Goal: Find specific page/section: Find specific page/section

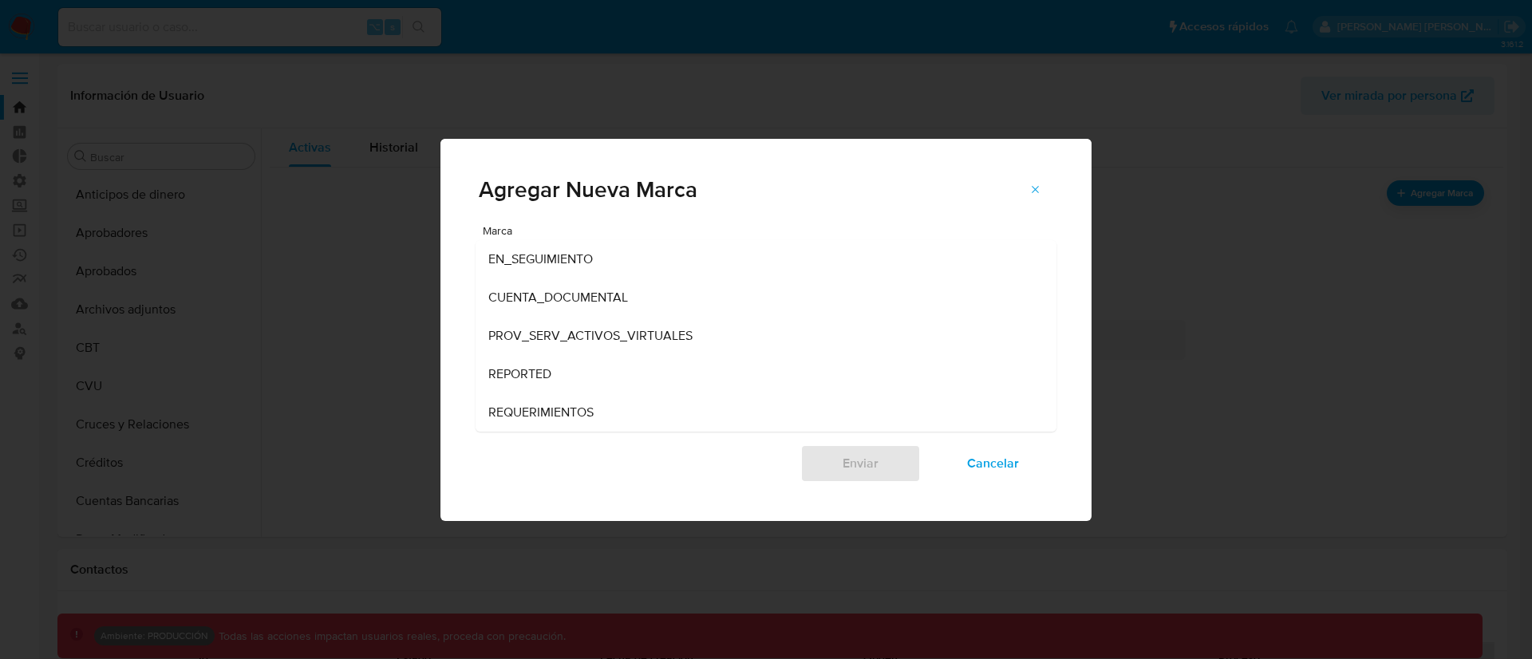
select select "10"
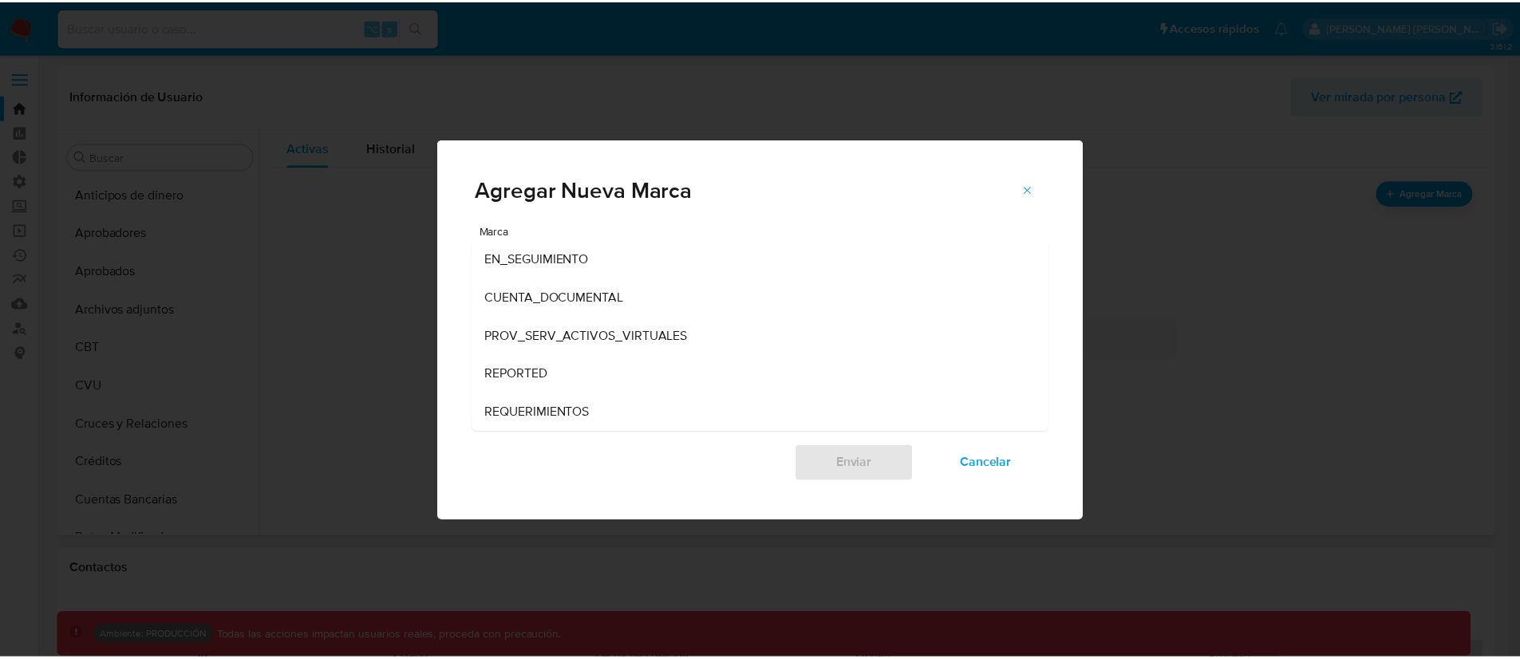
scroll to position [828, 0]
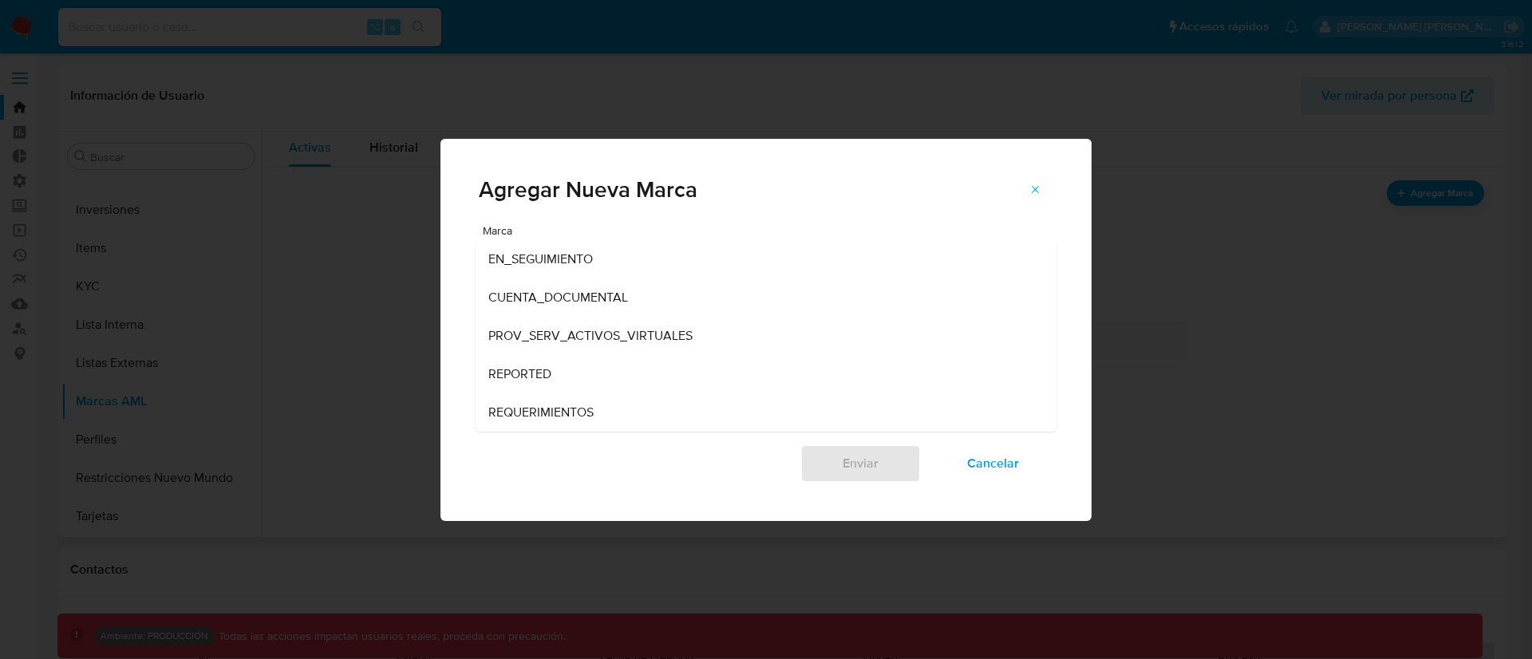
click at [239, 87] on div "Agregar Nueva Marca Marca EN_SEGUIMIENTO CUENTA_DOCUMENTAL PROV_SERV_ACTIVOS_VI…" at bounding box center [766, 329] width 1532 height 659
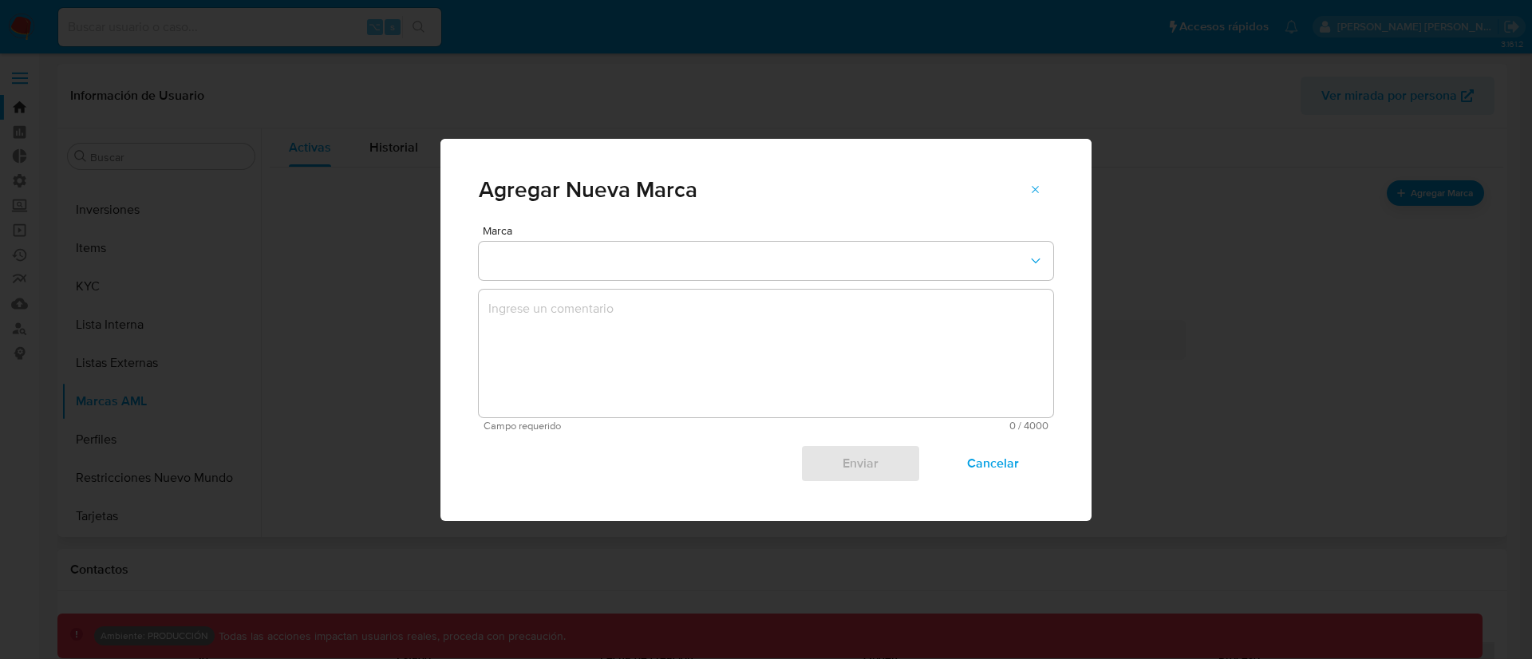
click at [992, 468] on span "Cancelar" at bounding box center [993, 463] width 78 height 35
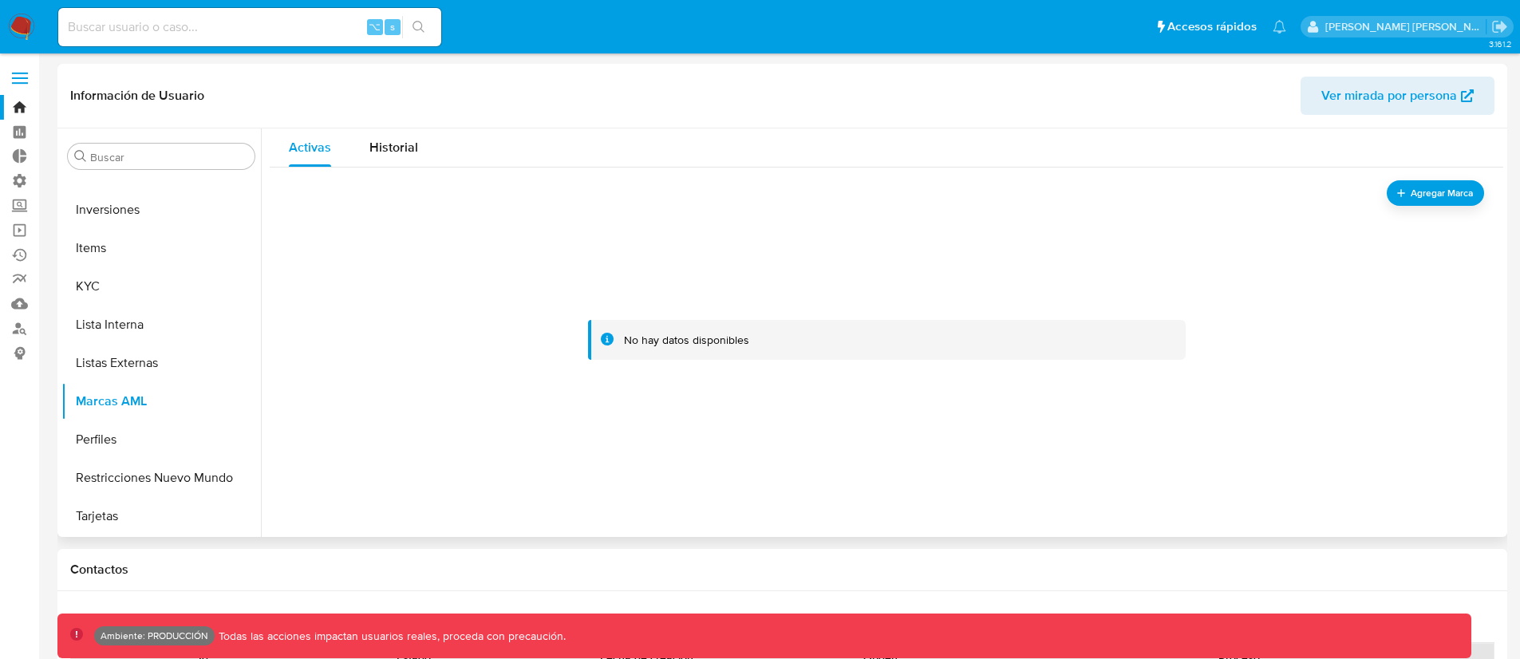
click at [249, 18] on input at bounding box center [249, 27] width 383 height 21
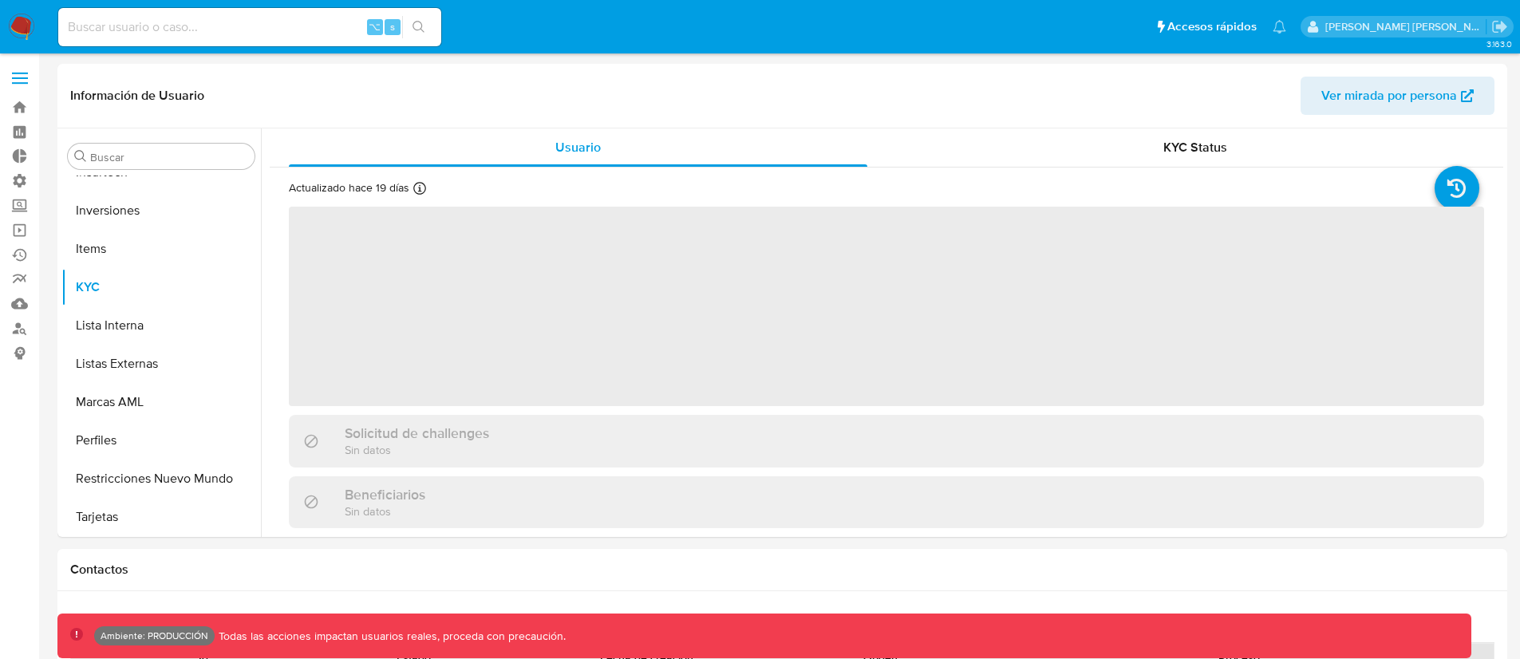
scroll to position [866, 0]
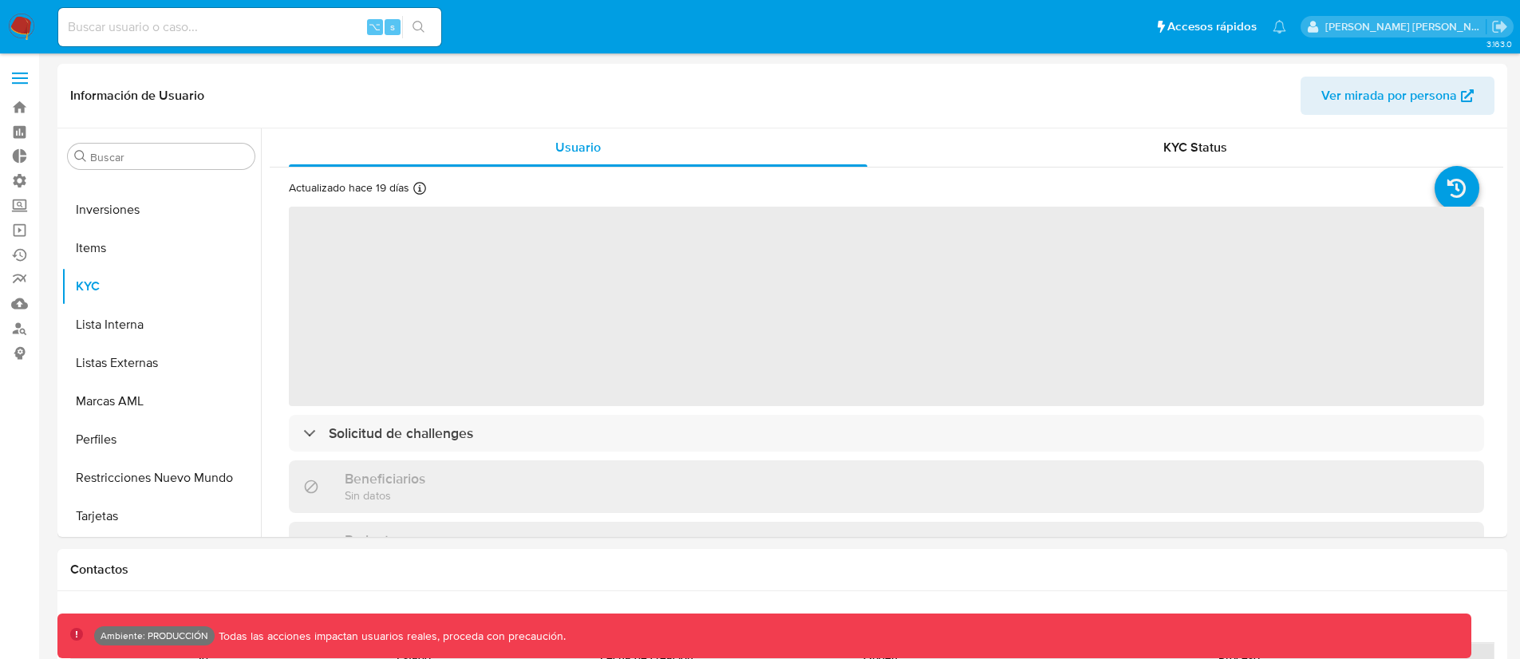
select select "10"
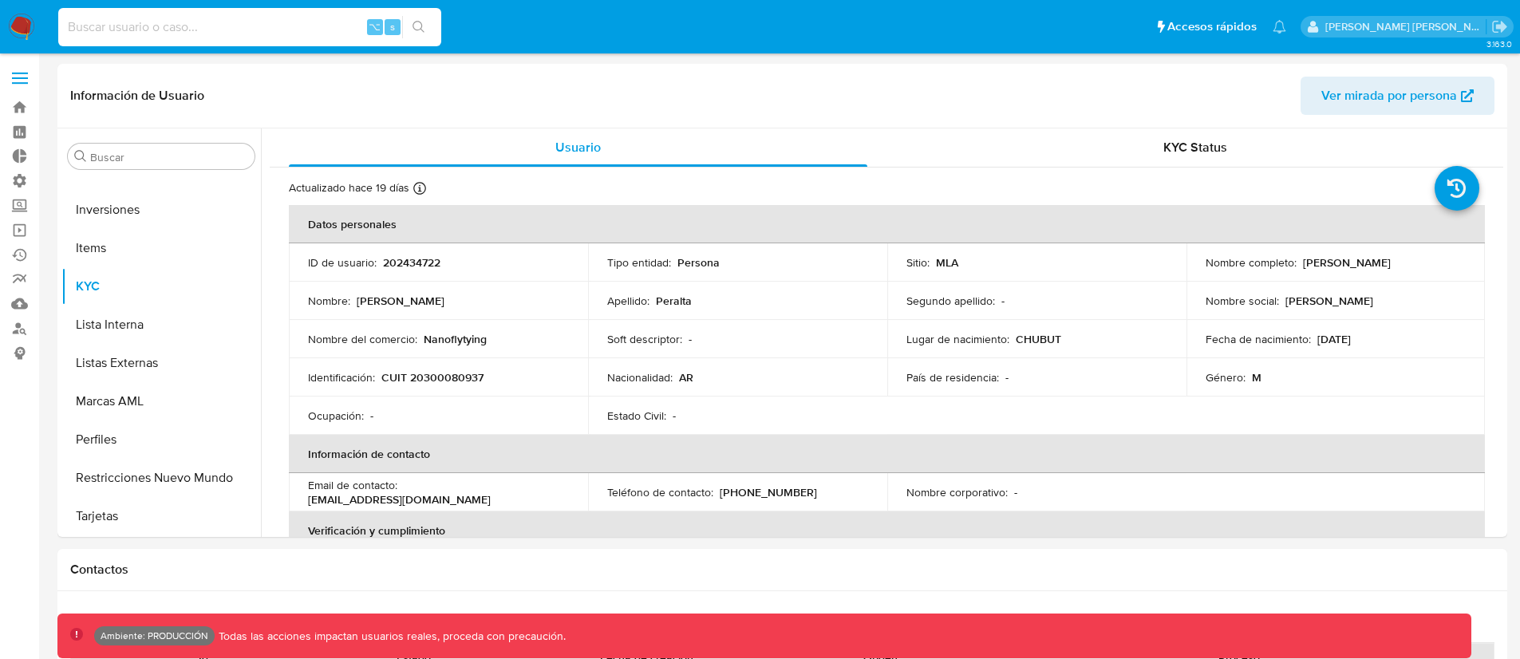
click at [214, 18] on input at bounding box center [249, 27] width 383 height 21
paste input "2510979315"
type input "2510979315"
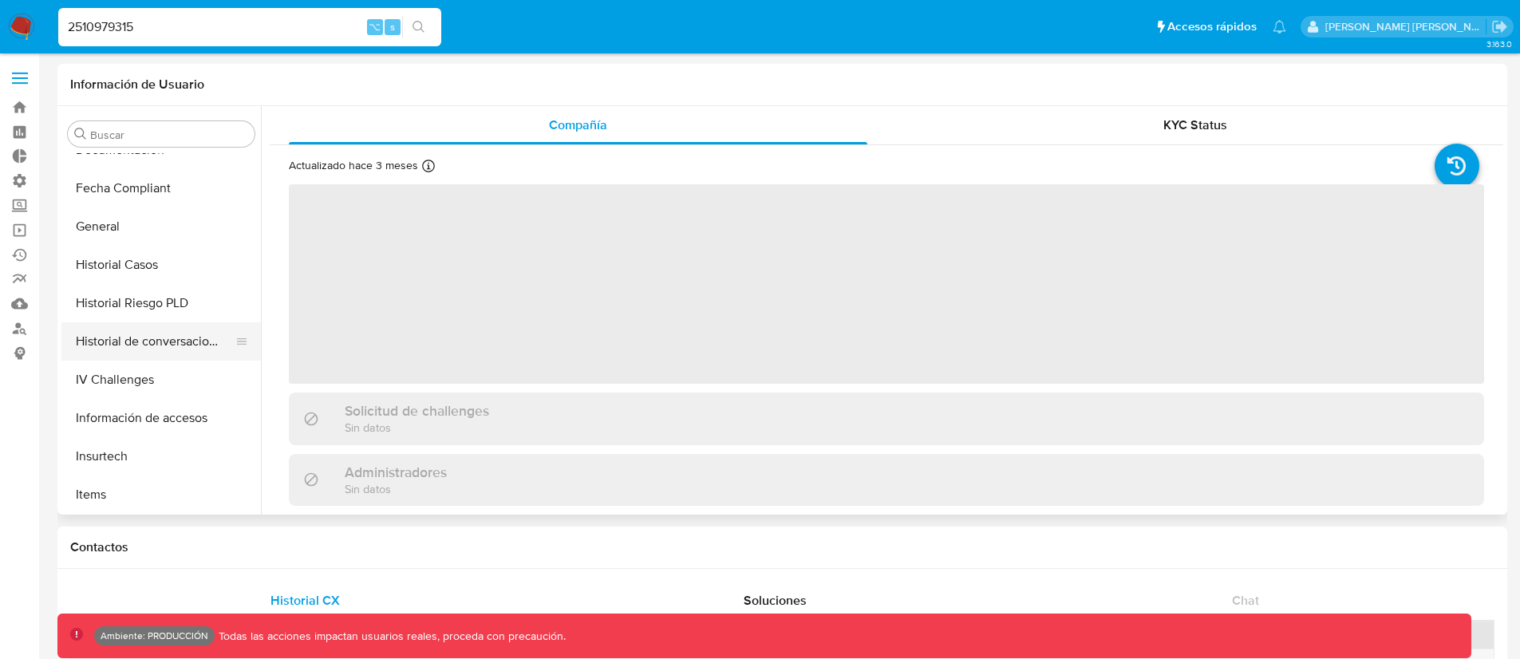
select select "10"
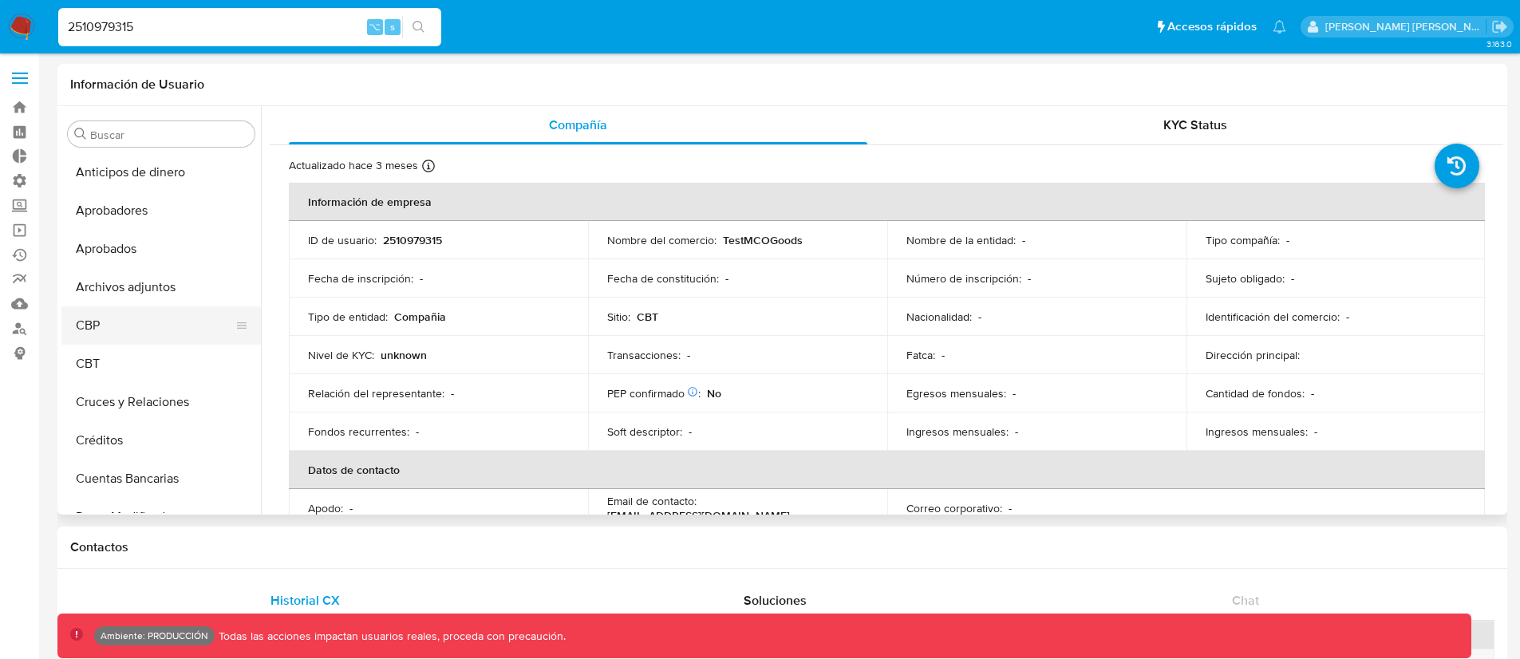
click at [124, 330] on button "CBP" at bounding box center [154, 325] width 187 height 38
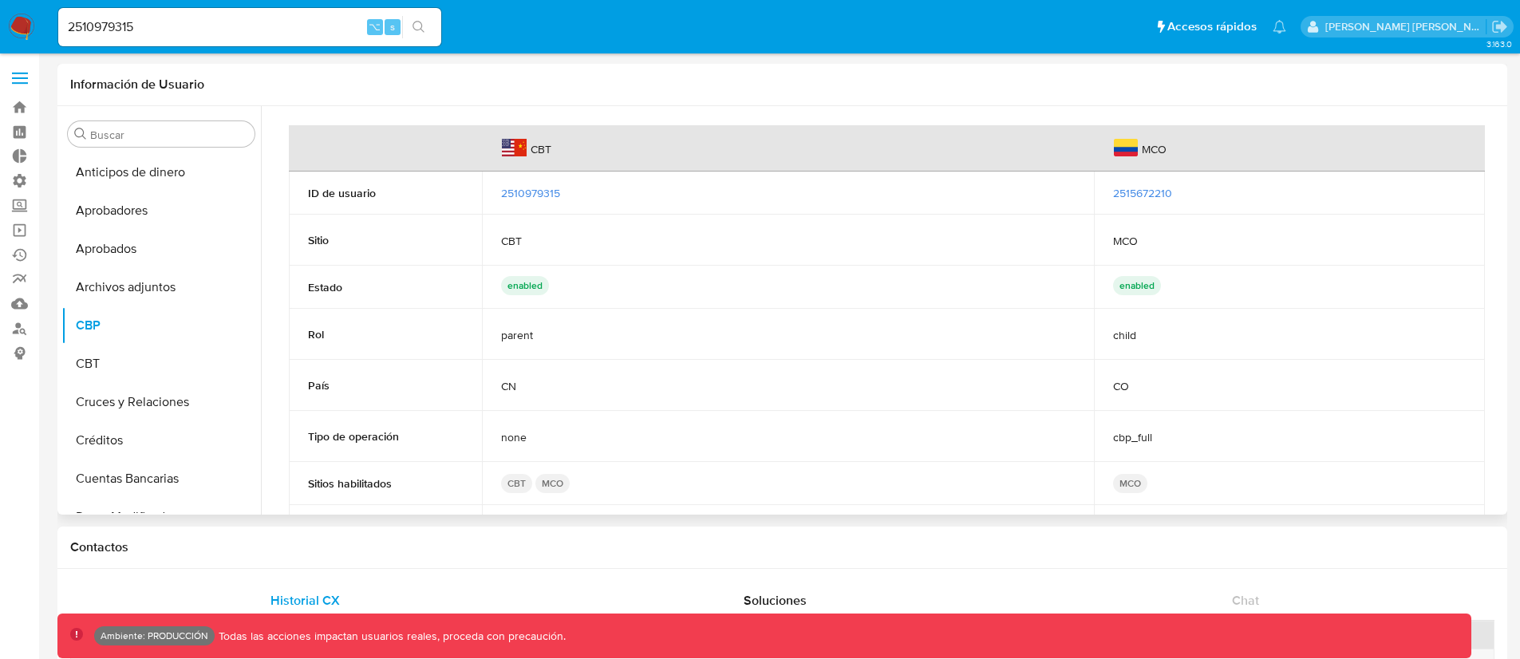
click at [525, 198] on span "2510979315" at bounding box center [530, 193] width 59 height 16
click at [1138, 198] on span "2515672210" at bounding box center [1142, 193] width 59 height 16
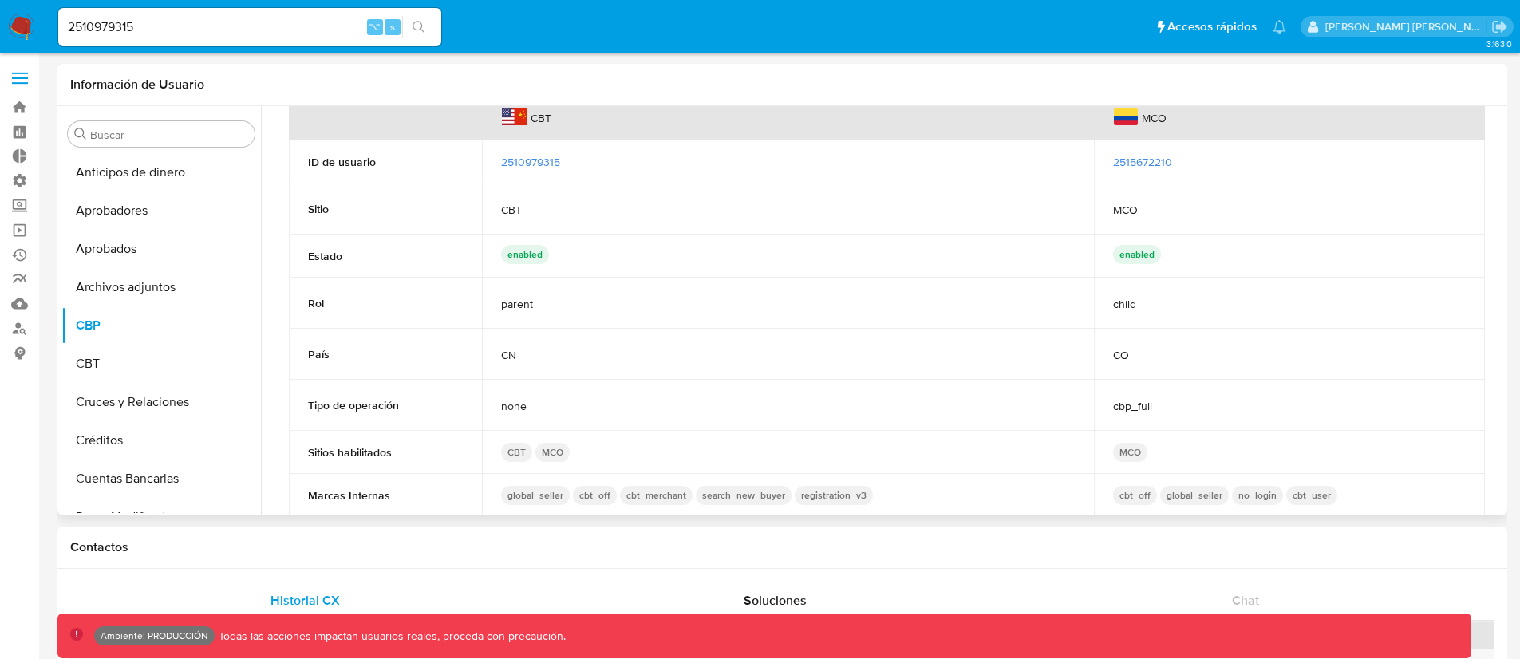
scroll to position [28, 0]
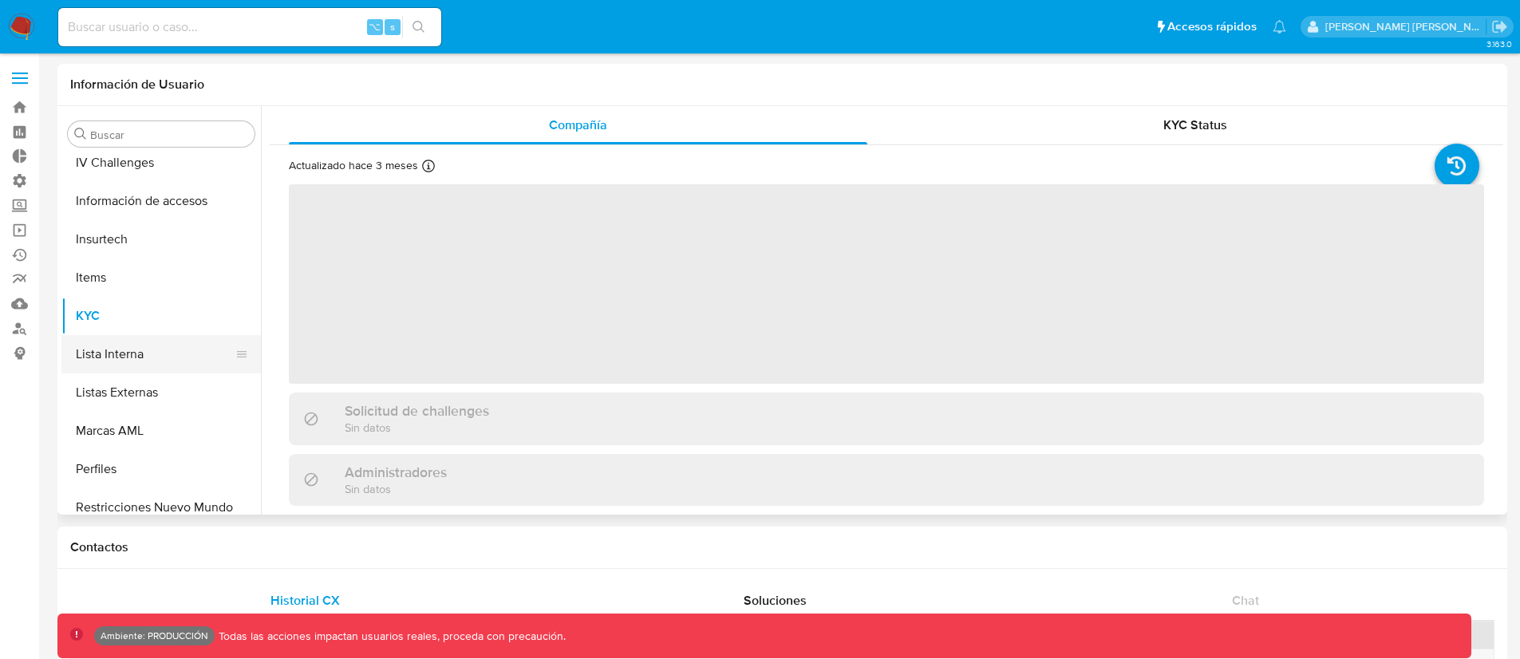
select select "10"
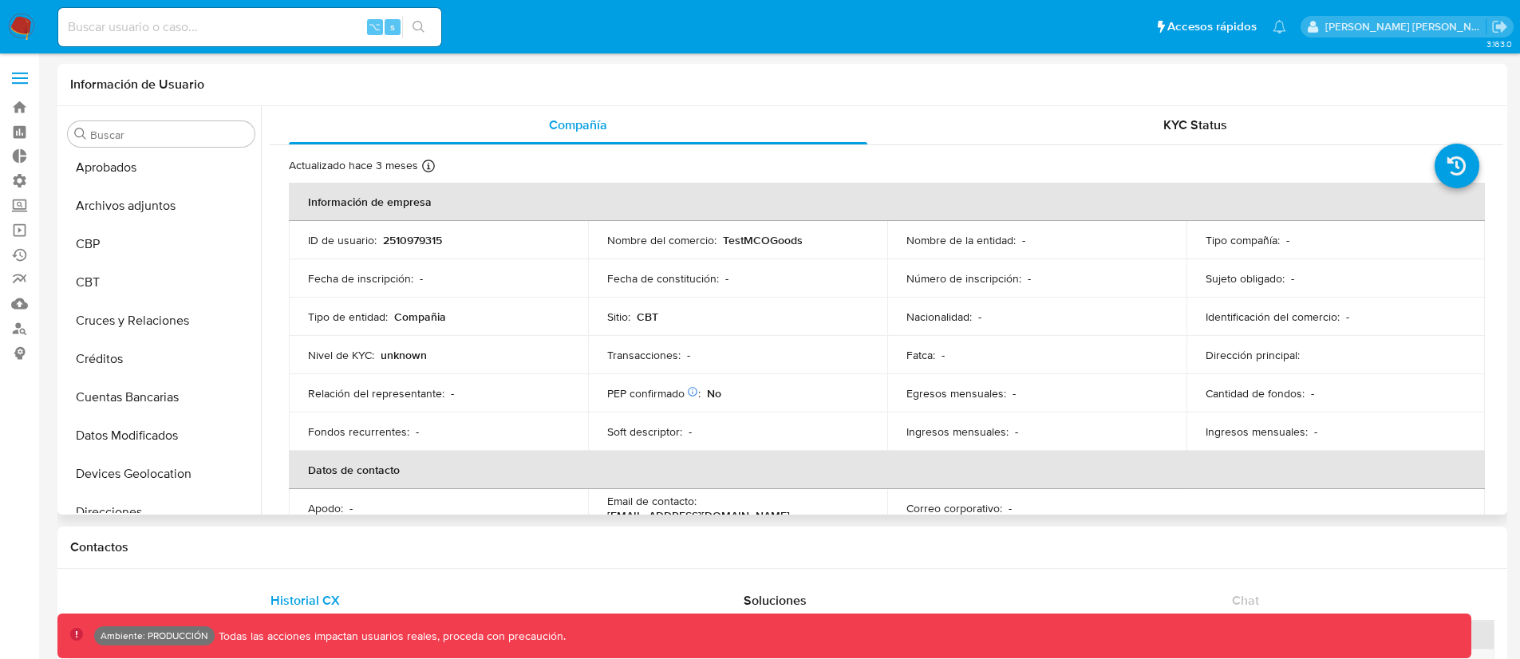
scroll to position [43, 0]
click at [93, 284] on button "CBP" at bounding box center [154, 282] width 187 height 38
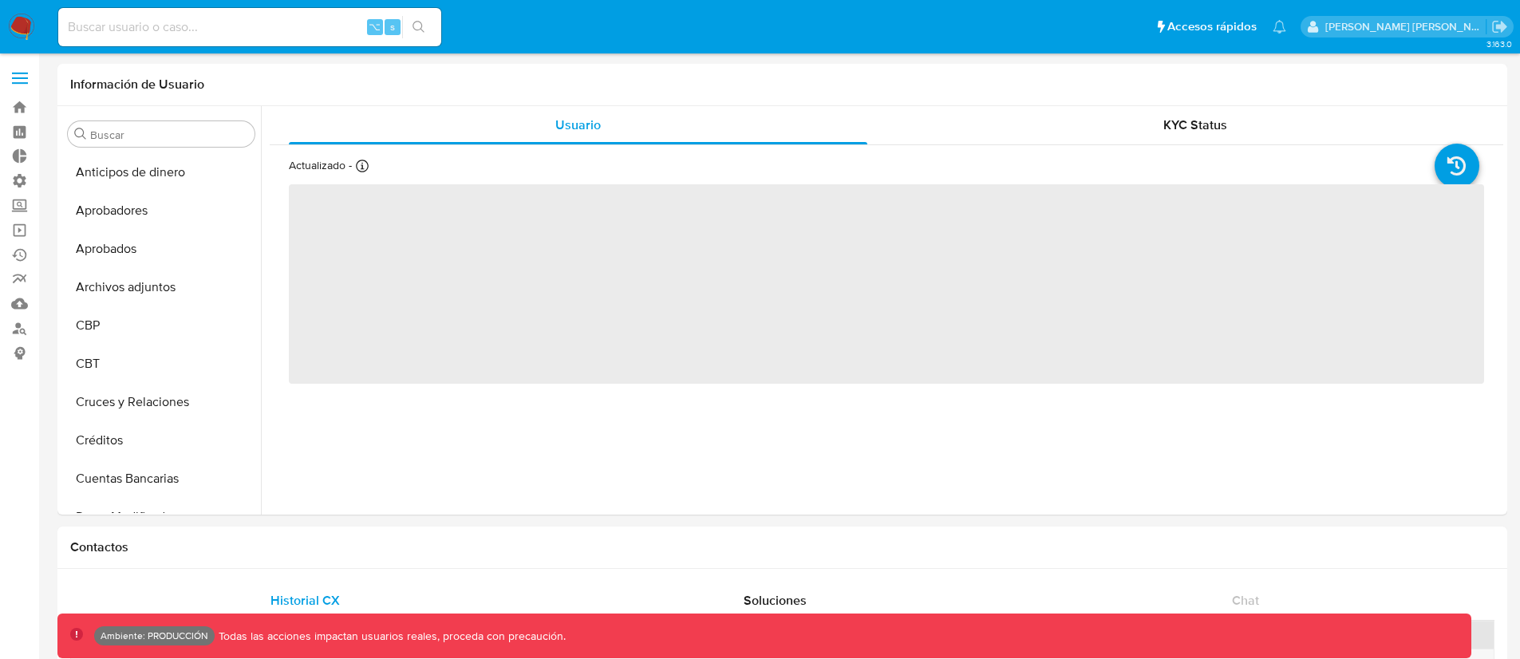
select select "10"
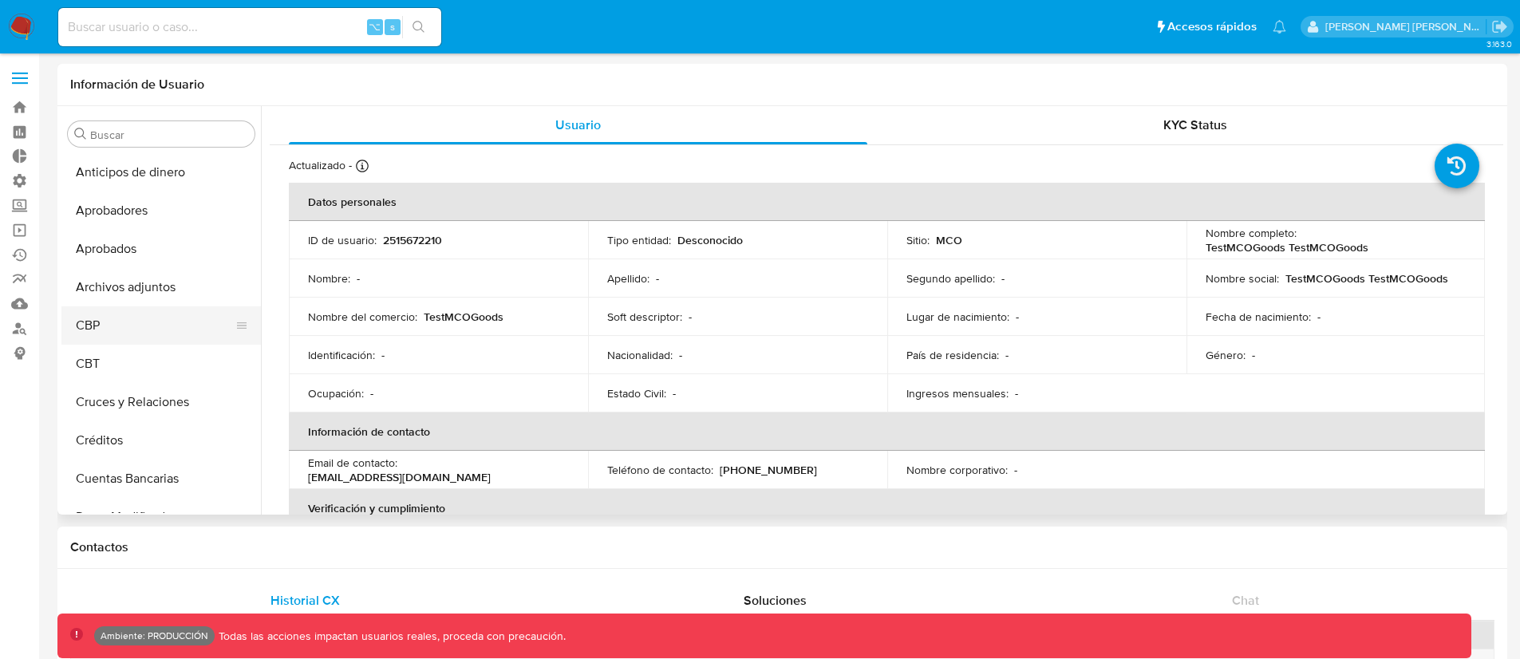
click at [99, 321] on button "CBP" at bounding box center [154, 325] width 187 height 38
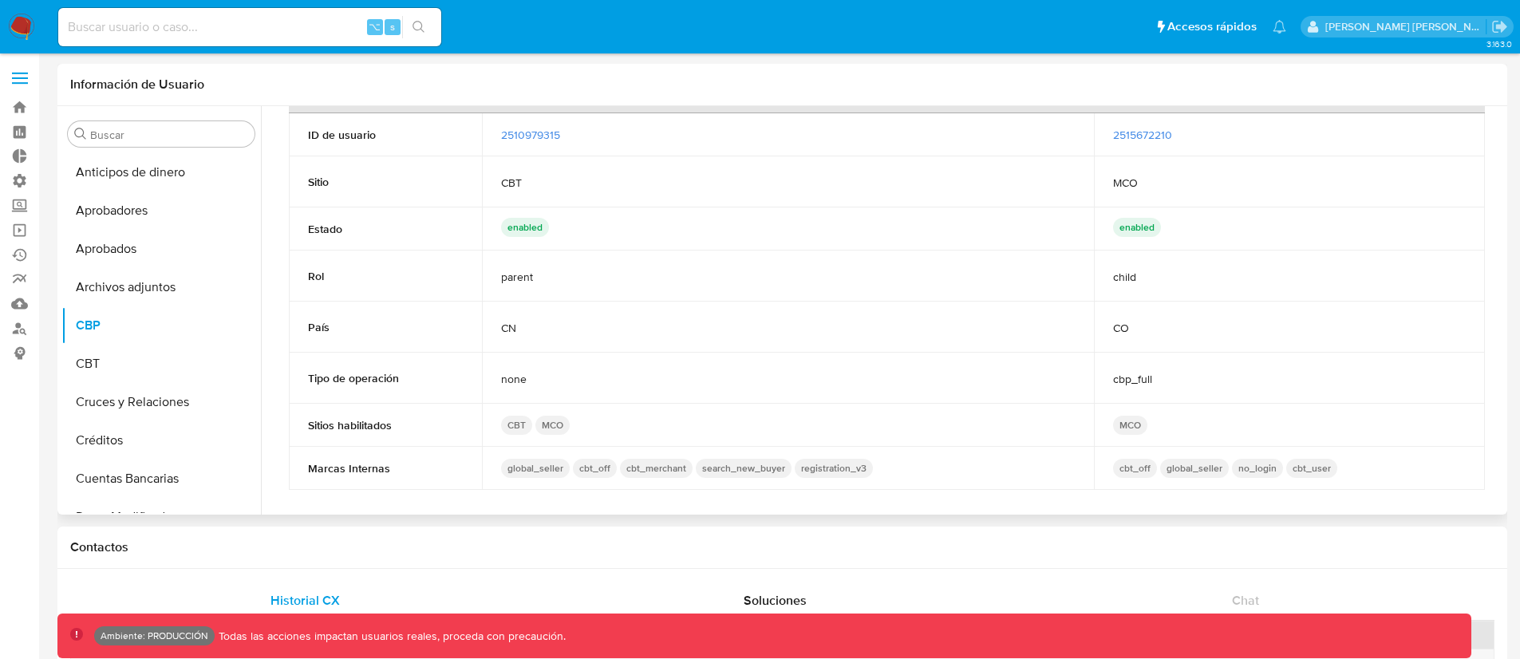
scroll to position [61, 0]
